Goal: Task Accomplishment & Management: Use online tool/utility

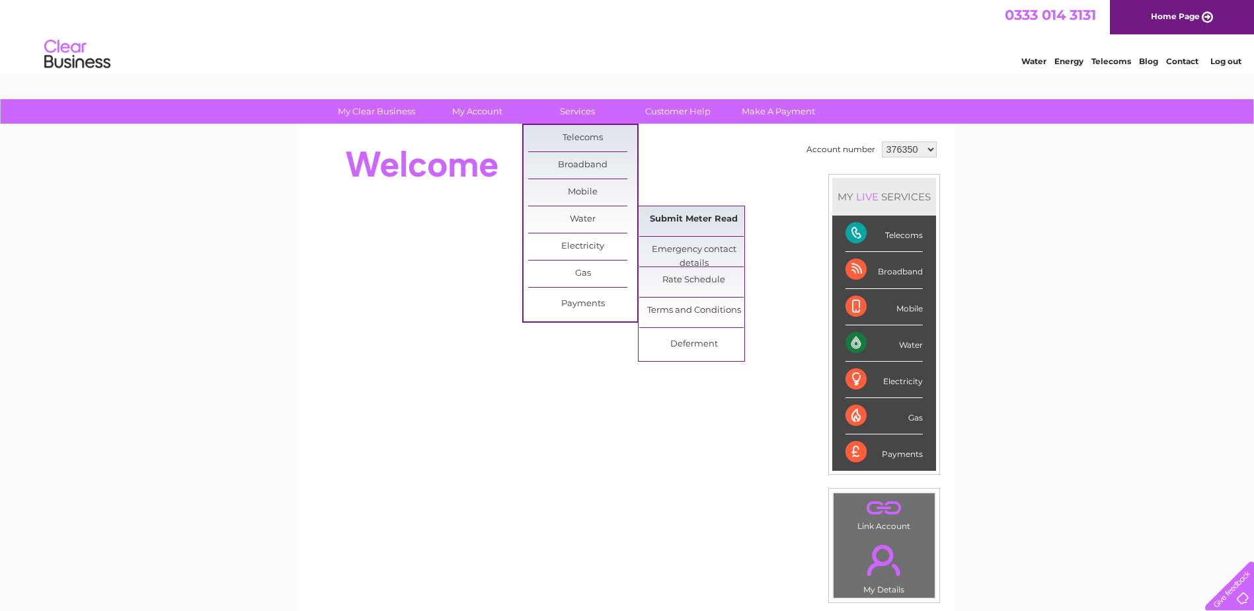
click at [674, 216] on link "Submit Meter Read" at bounding box center [693, 219] width 109 height 26
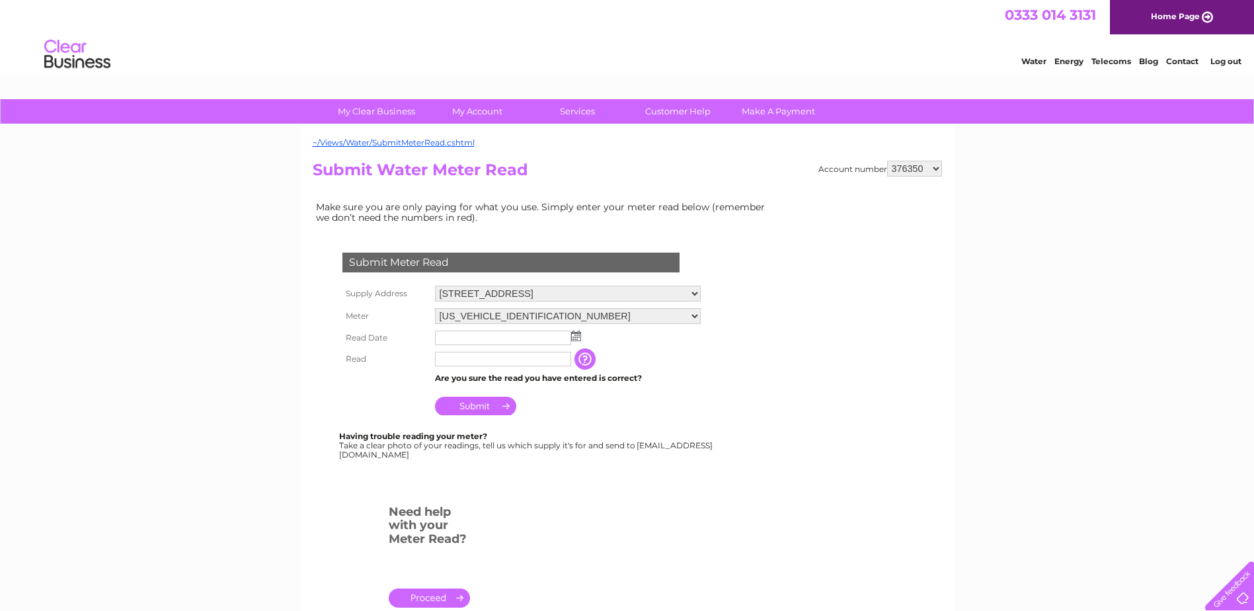
click at [931, 169] on select "376350 1125920" at bounding box center [914, 169] width 55 height 16
select select "1125920"
click at [888, 161] on select "376350 1125920" at bounding box center [914, 169] width 55 height 16
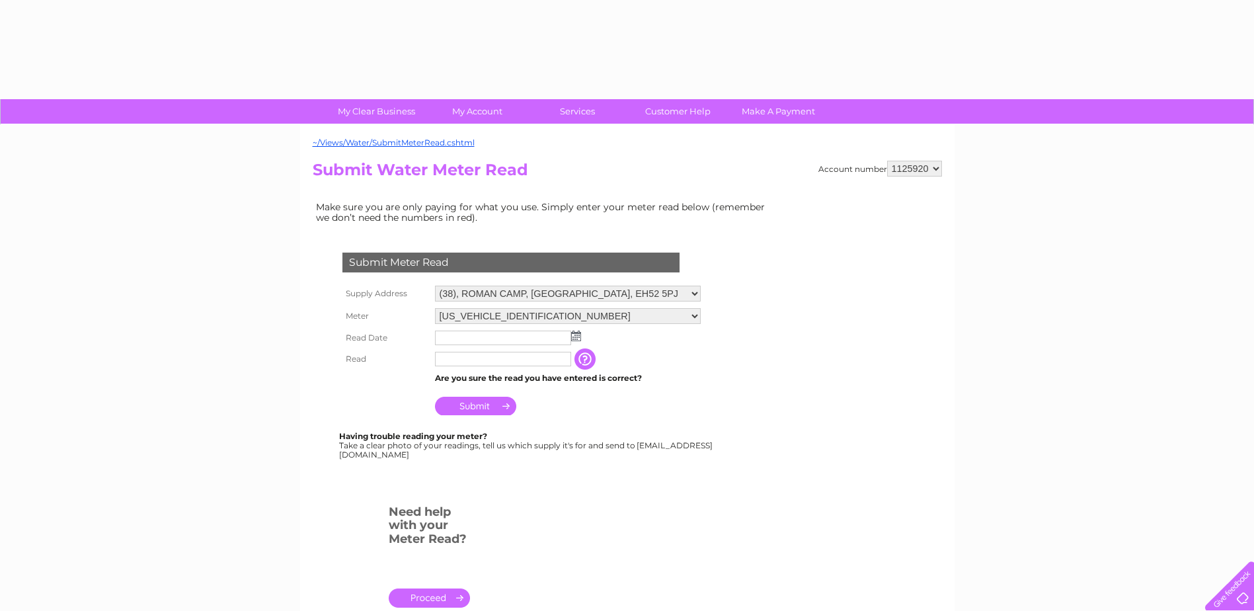
click at [723, 355] on form "Submit Meter Read Supply Address (38), ROMAN CAMP, BROXBURN, EH52 5PJ Meter 06E…" at bounding box center [544, 435] width 463 height 419
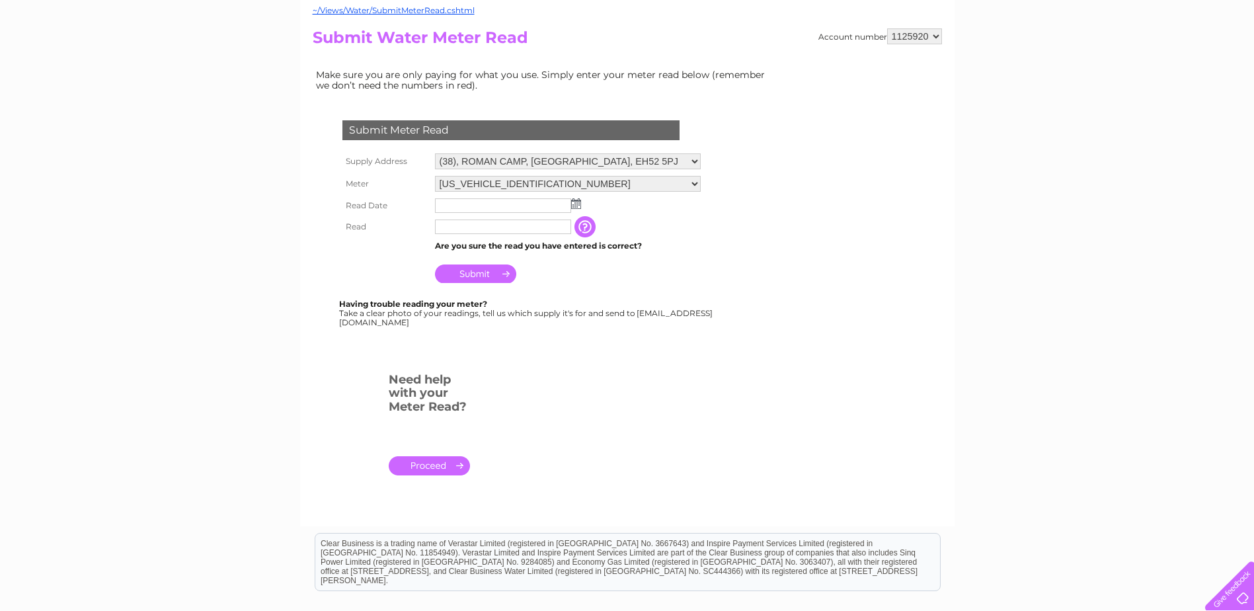
click at [575, 202] on img at bounding box center [576, 203] width 10 height 11
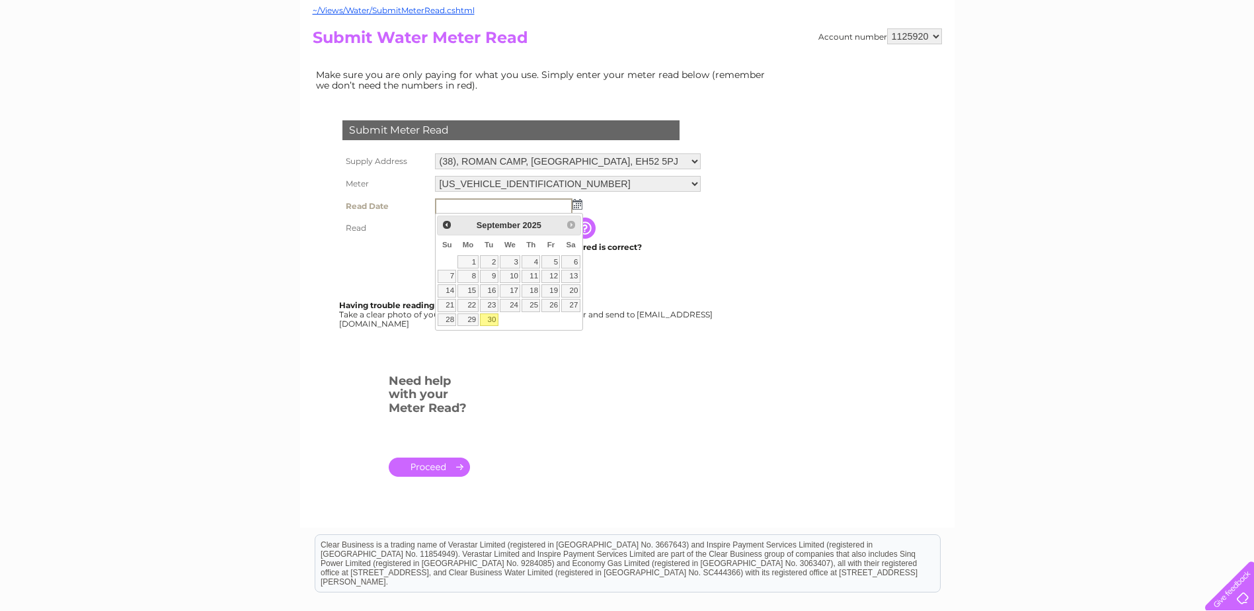
click at [493, 319] on link "30" at bounding box center [489, 319] width 19 height 13
type input "2025/09/30"
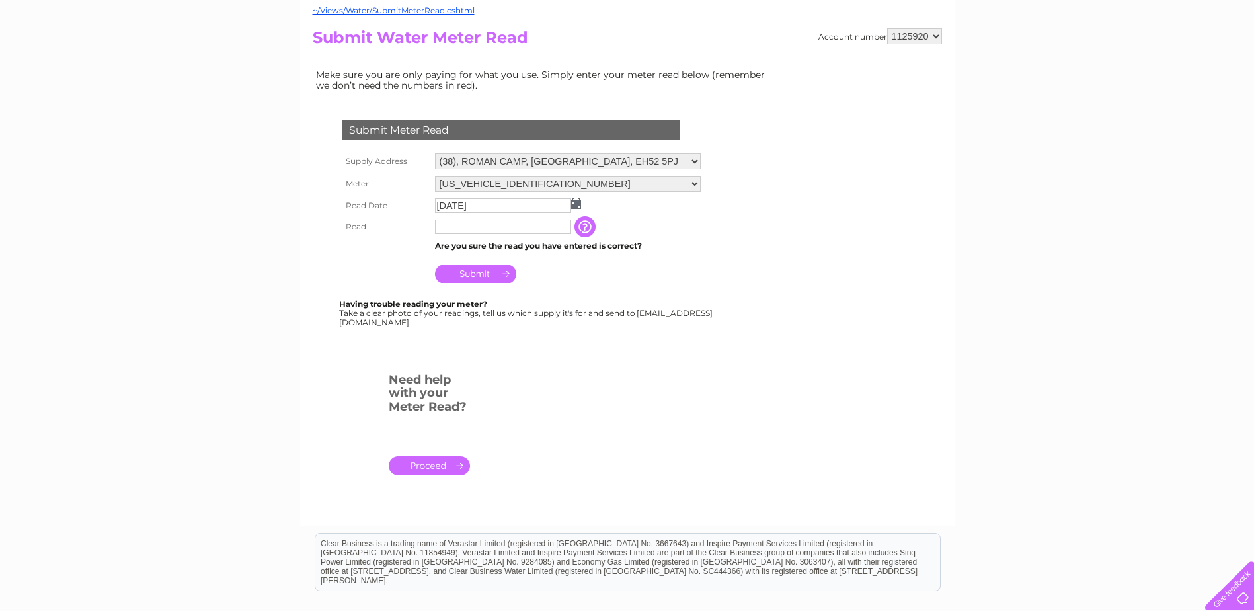
click at [530, 225] on input "text" at bounding box center [503, 226] width 136 height 15
type input "00596"
click at [479, 274] on input "Submit" at bounding box center [475, 275] width 81 height 19
